Goal: Task Accomplishment & Management: Use online tool/utility

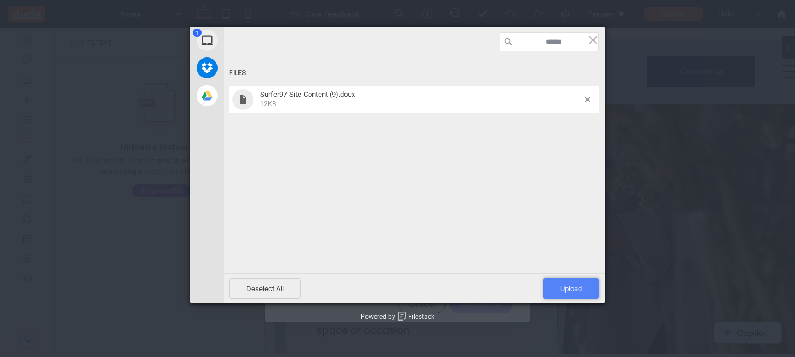
click at [562, 282] on span "Upload 1" at bounding box center [571, 288] width 56 height 21
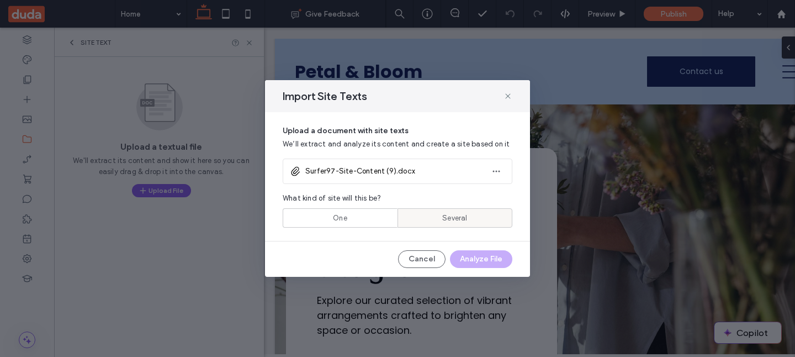
click at [454, 209] on div "Several" at bounding box center [455, 218] width 101 height 18
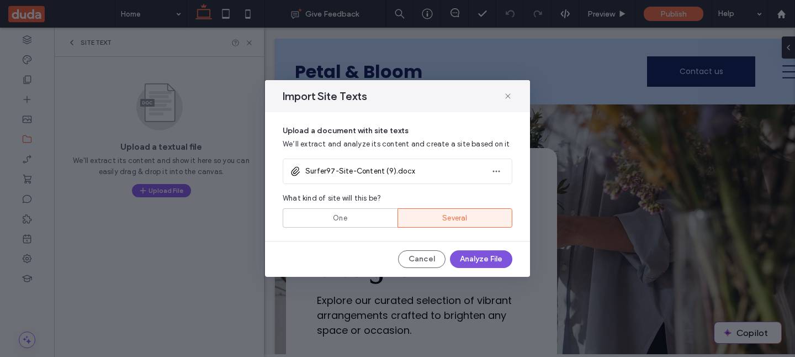
click at [482, 261] on button "Analyze File" at bounding box center [481, 259] width 62 height 18
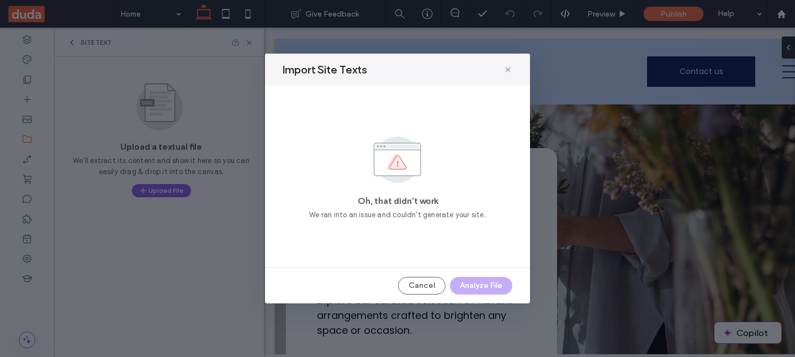
click at [416, 188] on div "Oh, that didn't work We ran into an issue and couldn't generate your site." at bounding box center [398, 176] width 230 height 155
click at [511, 69] on icon at bounding box center [508, 69] width 9 height 9
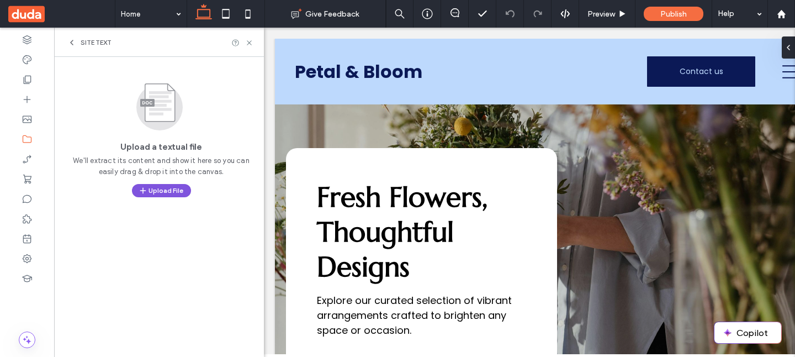
click at [145, 185] on span "button" at bounding box center [144, 190] width 10 height 12
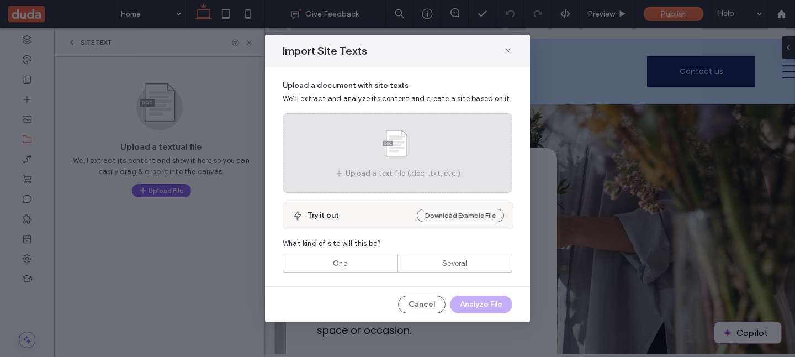
click at [412, 189] on div "Upload a text file (.doc, .txt, etc.)" at bounding box center [398, 153] width 230 height 80
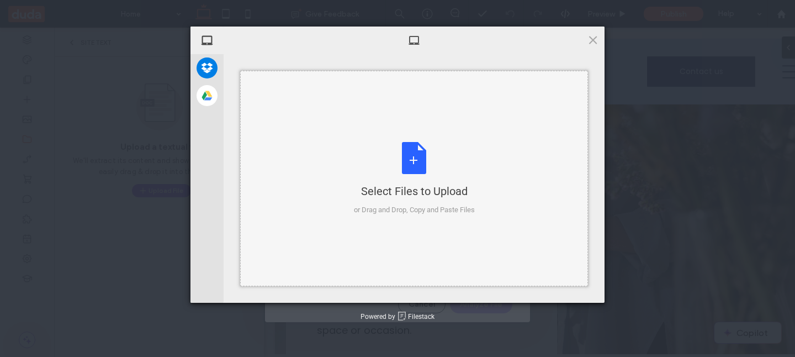
click at [421, 141] on div "Select Files to Upload or Drag and Drop, Copy and Paste Files" at bounding box center [414, 178] width 348 height 215
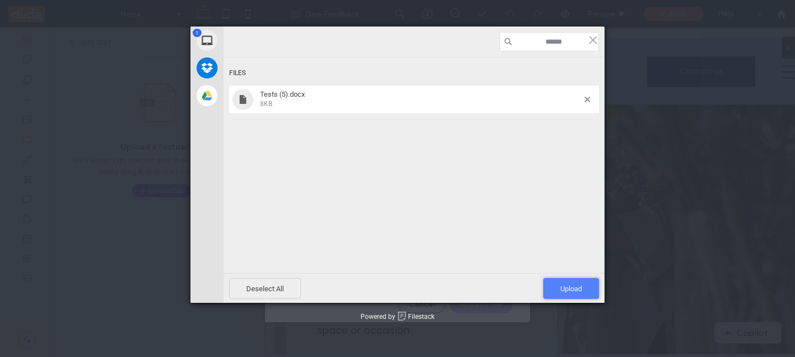
click at [554, 280] on span "Upload 1" at bounding box center [571, 288] width 56 height 21
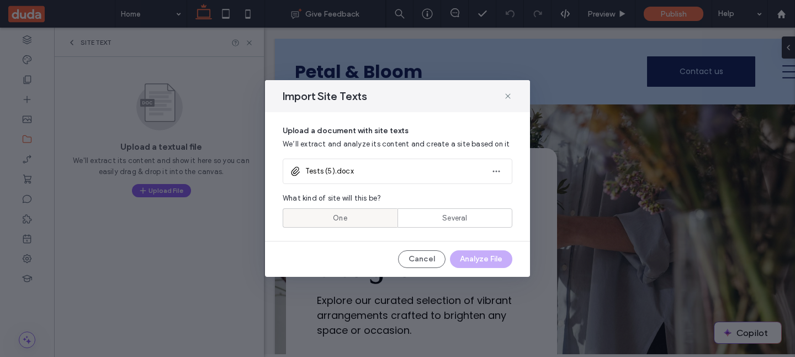
click at [371, 213] on div "One" at bounding box center [340, 218] width 101 height 18
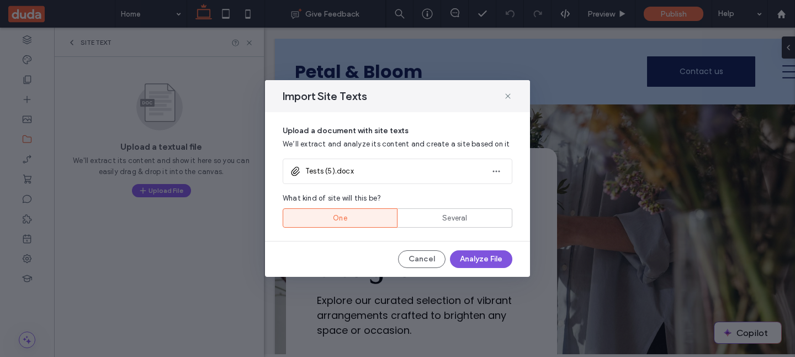
click at [481, 262] on button "Analyze File" at bounding box center [481, 259] width 62 height 18
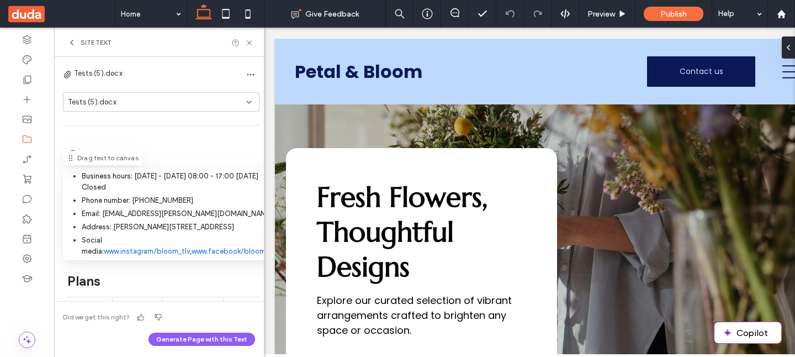
scroll to position [429, 0]
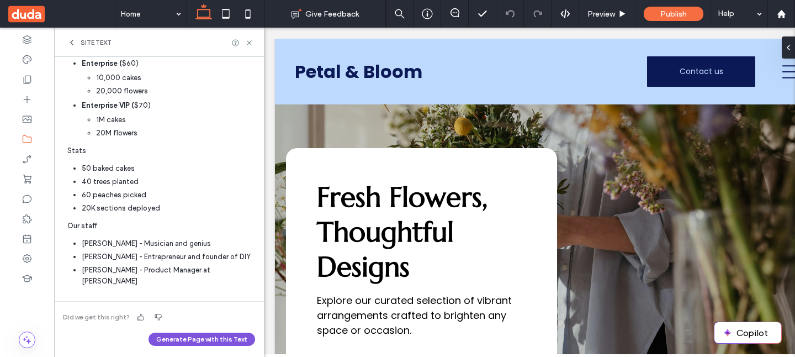
click at [196, 340] on button "Generate Page with this Text" at bounding box center [202, 338] width 107 height 13
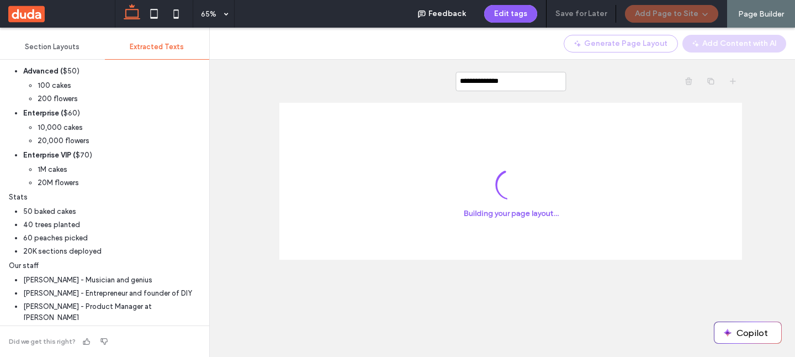
scroll to position [0, 0]
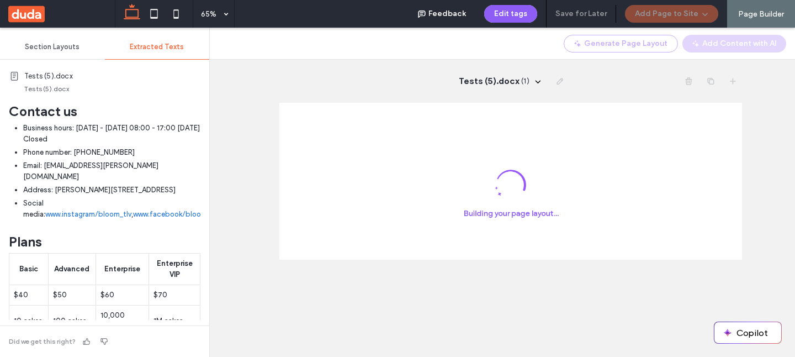
click at [270, 96] on div "Tests (5).docx ( 1 )" at bounding box center [439, 192] width 711 height 329
click at [480, 80] on span "Tests (5).docx" at bounding box center [489, 81] width 60 height 12
click at [352, 82] on div "Tests (5).docx ( 1 ) Tests (5).docx ( this page ) Create New Page" at bounding box center [510, 81] width 462 height 43
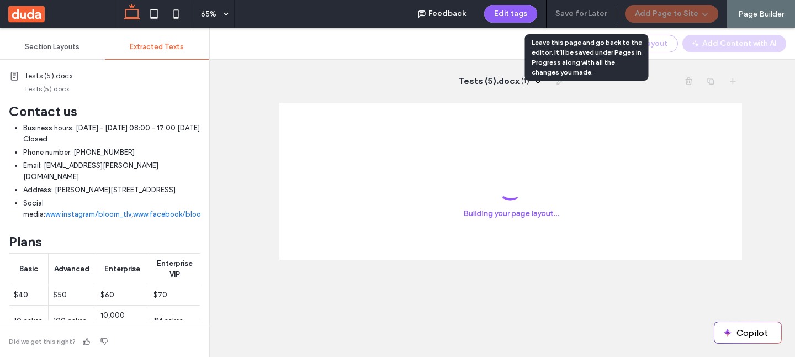
click at [361, 73] on div "Tests (5).docx ( 1 )" at bounding box center [510, 81] width 462 height 43
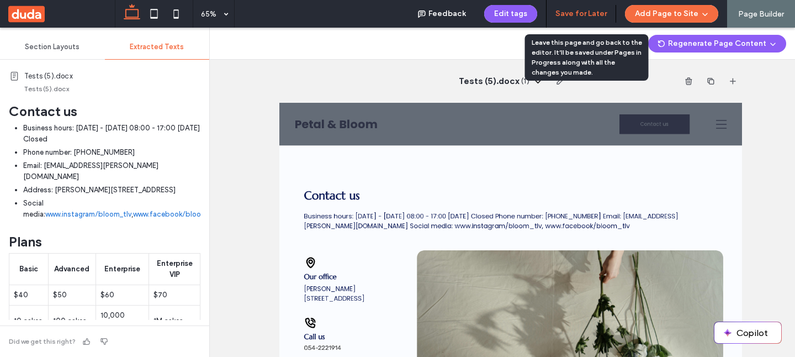
click at [580, 18] on button "Save for Later" at bounding box center [581, 14] width 51 height 18
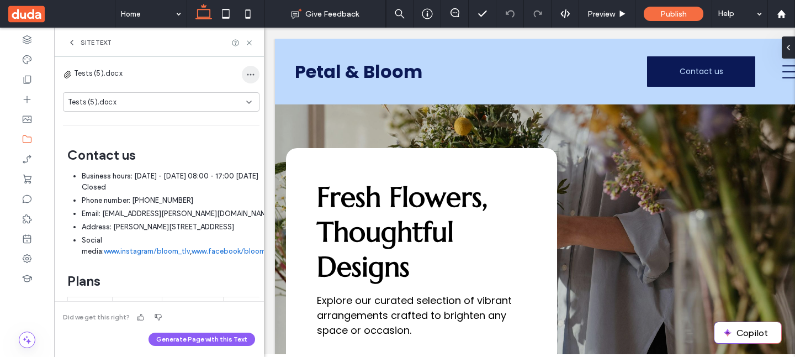
click at [246, 74] on icon "button" at bounding box center [250, 74] width 9 height 9
click at [75, 39] on icon at bounding box center [71, 42] width 9 height 9
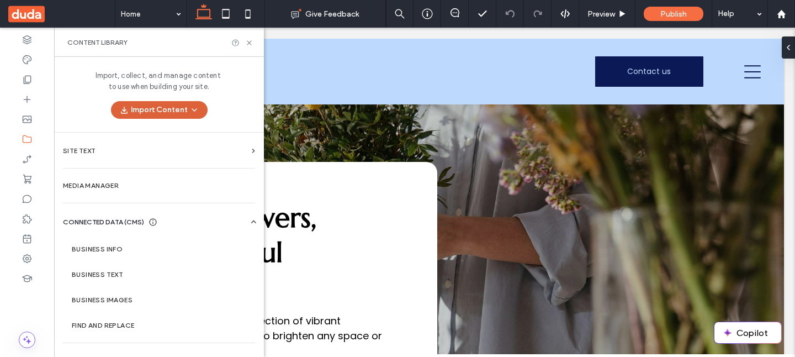
click at [158, 111] on button "Import Content" at bounding box center [159, 110] width 97 height 18
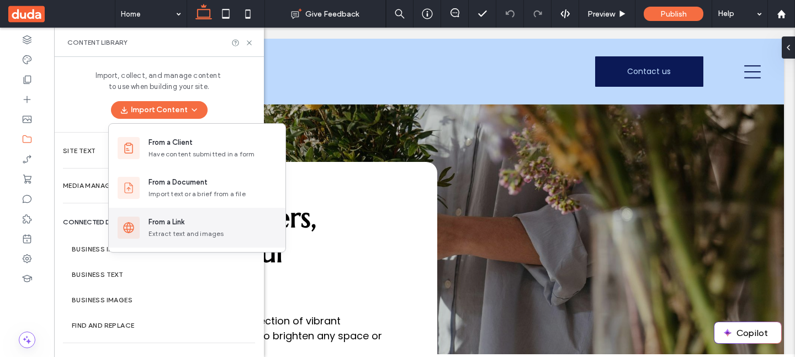
click at [174, 229] on div "Extract text and images" at bounding box center [213, 234] width 128 height 10
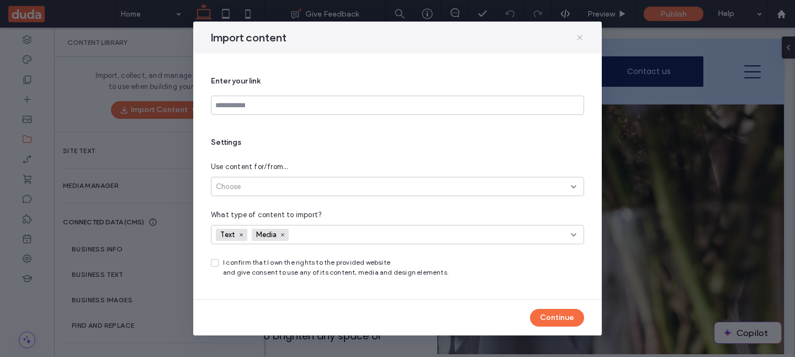
drag, startPoint x: 580, startPoint y: 36, endPoint x: 521, endPoint y: 8, distance: 64.7
click at [580, 36] on icon at bounding box center [579, 37] width 9 height 9
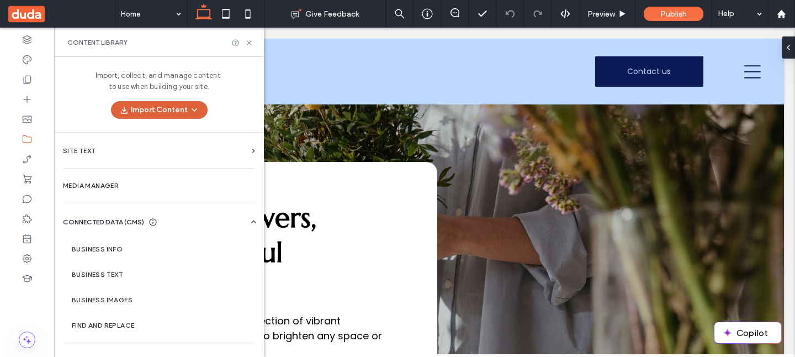
click at [194, 111] on icon "button" at bounding box center [194, 109] width 9 height 9
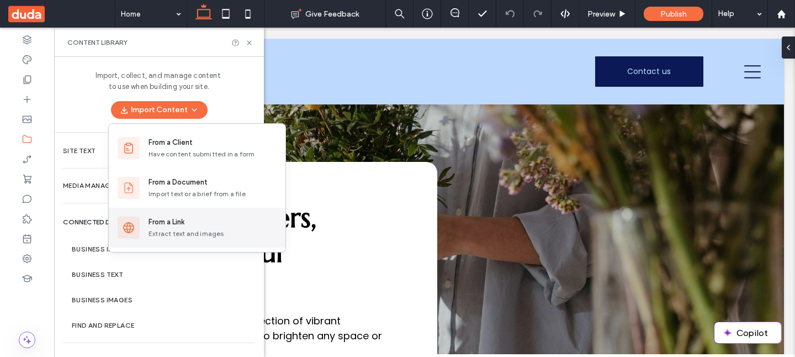
click at [176, 227] on div "From a Link" at bounding box center [167, 221] width 36 height 11
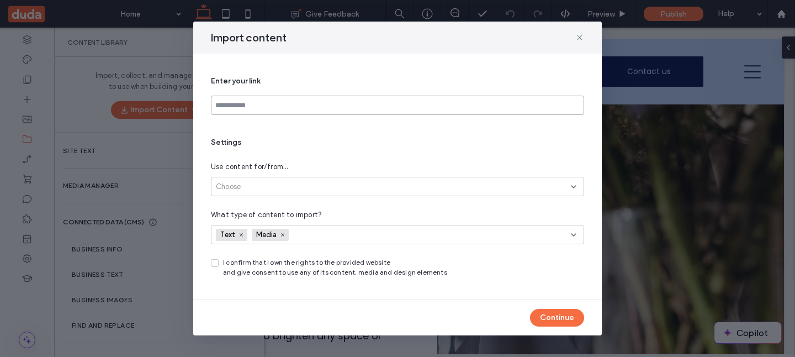
click at [384, 100] on input at bounding box center [397, 105] width 373 height 19
paste input "**********"
type input "**********"
click at [386, 130] on div "**********" at bounding box center [397, 176] width 373 height 219
drag, startPoint x: 551, startPoint y: 320, endPoint x: 356, endPoint y: 299, distance: 196.1
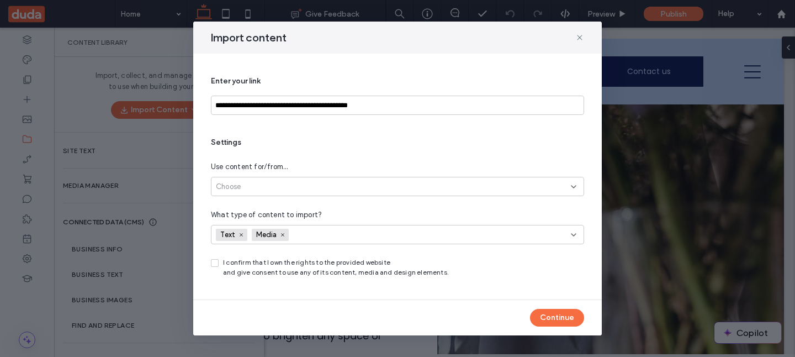
click at [356, 299] on div "**********" at bounding box center [397, 179] width 409 height 314
click at [282, 233] on icon at bounding box center [283, 235] width 6 height 6
click at [213, 262] on icon at bounding box center [215, 262] width 4 height 3
click at [281, 187] on div "Choose" at bounding box center [393, 186] width 355 height 11
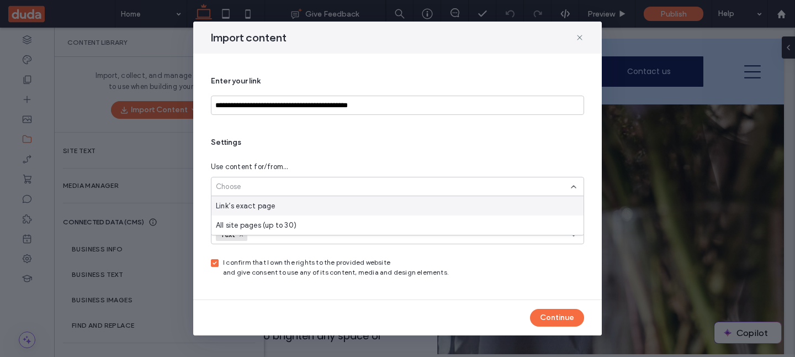
click at [279, 202] on div "Link’s exact page" at bounding box center [398, 205] width 372 height 19
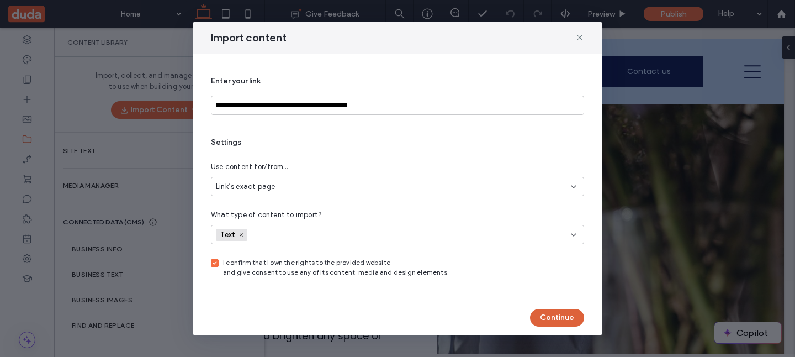
click at [550, 313] on button "Continue" at bounding box center [557, 318] width 54 height 18
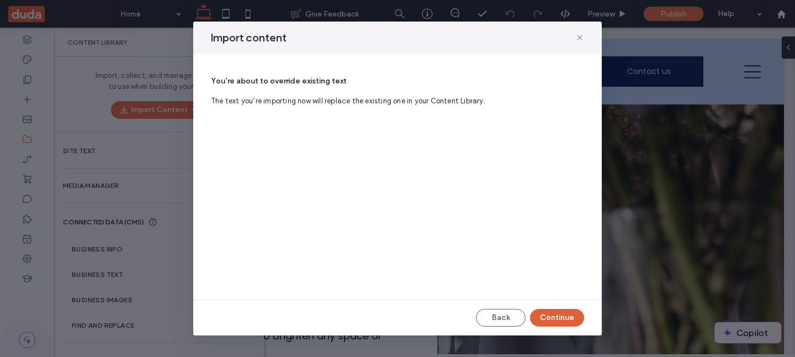
click at [559, 317] on button "Continue" at bounding box center [557, 318] width 54 height 18
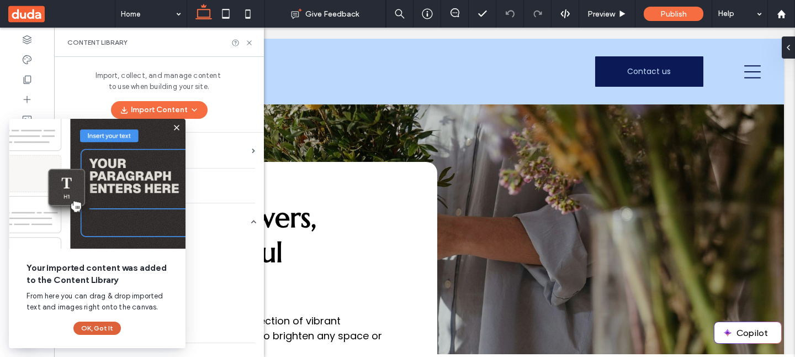
click at [115, 331] on button "OK, Got It" at bounding box center [96, 327] width 47 height 13
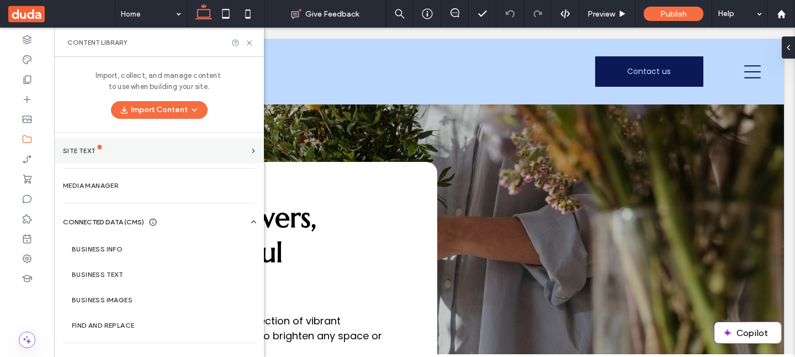
click at [216, 151] on div "Site Text" at bounding box center [155, 151] width 184 height 8
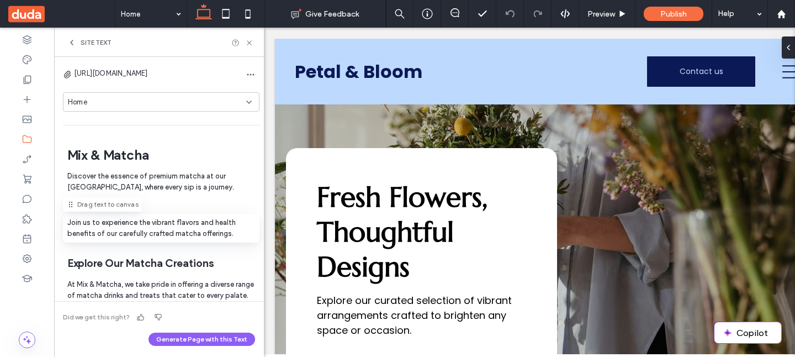
scroll to position [389, 0]
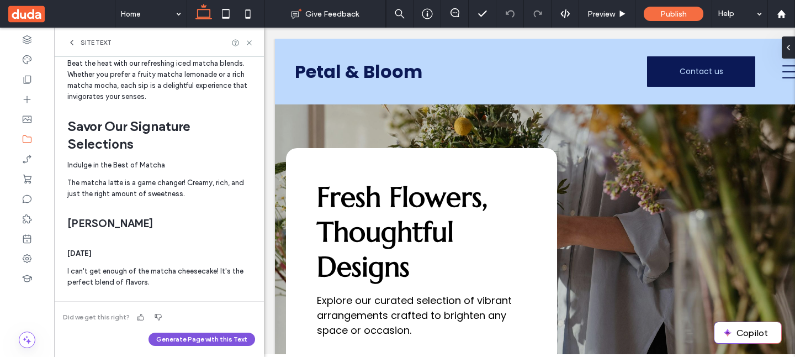
click at [185, 343] on button "Generate Page with this Text" at bounding box center [202, 338] width 107 height 13
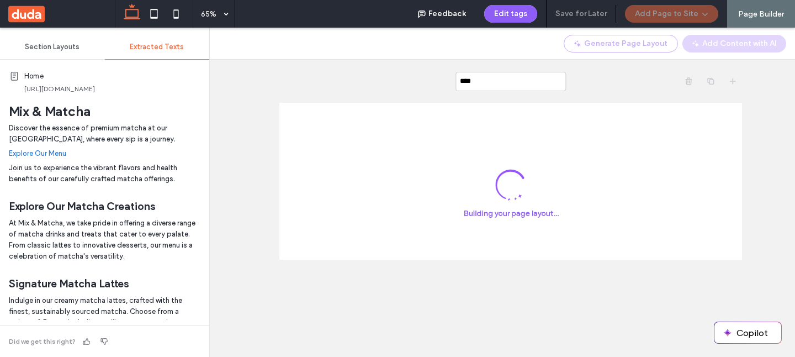
click at [240, 118] on div "****" at bounding box center [439, 192] width 711 height 329
click at [240, 118] on div "Home ( 2 )" at bounding box center [439, 192] width 711 height 329
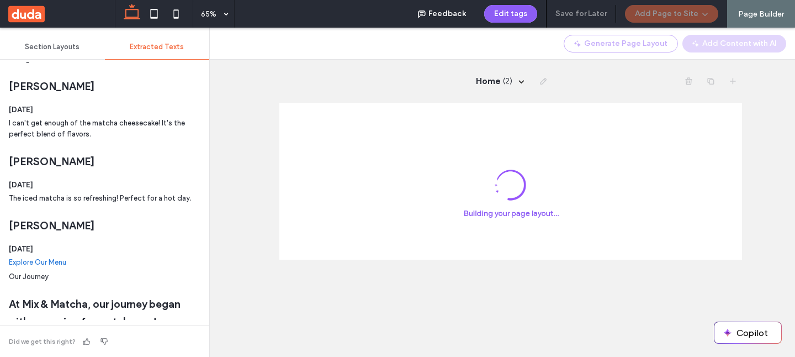
scroll to position [1050, 0]
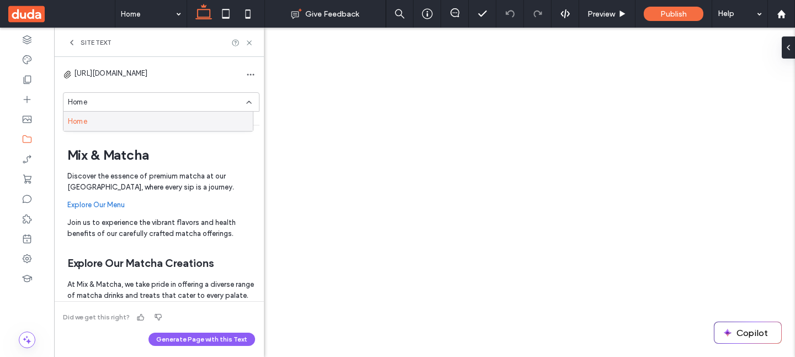
click at [148, 79] on div "[URL][DOMAIN_NAME]" at bounding box center [111, 74] width 74 height 13
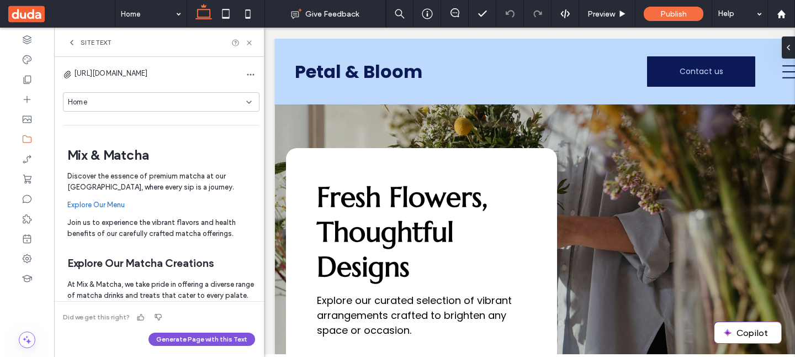
click at [177, 337] on button "Generate Page with this Text" at bounding box center [202, 338] width 107 height 13
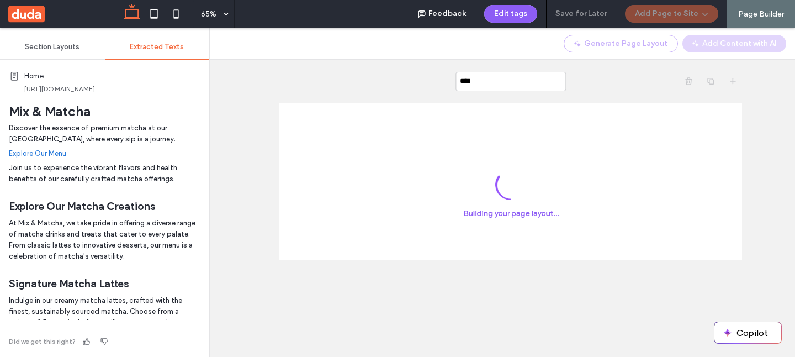
click at [228, 182] on div "****" at bounding box center [439, 192] width 711 height 329
